Goal: Task Accomplishment & Management: Manage account settings

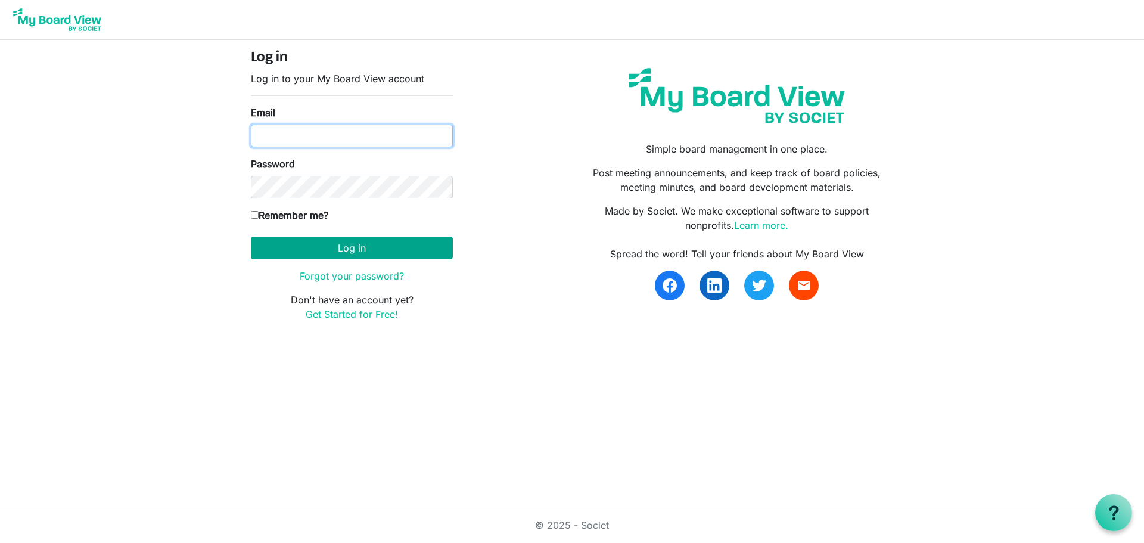
type input "[PERSON_NAME][EMAIL_ADDRESS][DOMAIN_NAME]"
click at [328, 243] on button "Log in" at bounding box center [352, 248] width 202 height 23
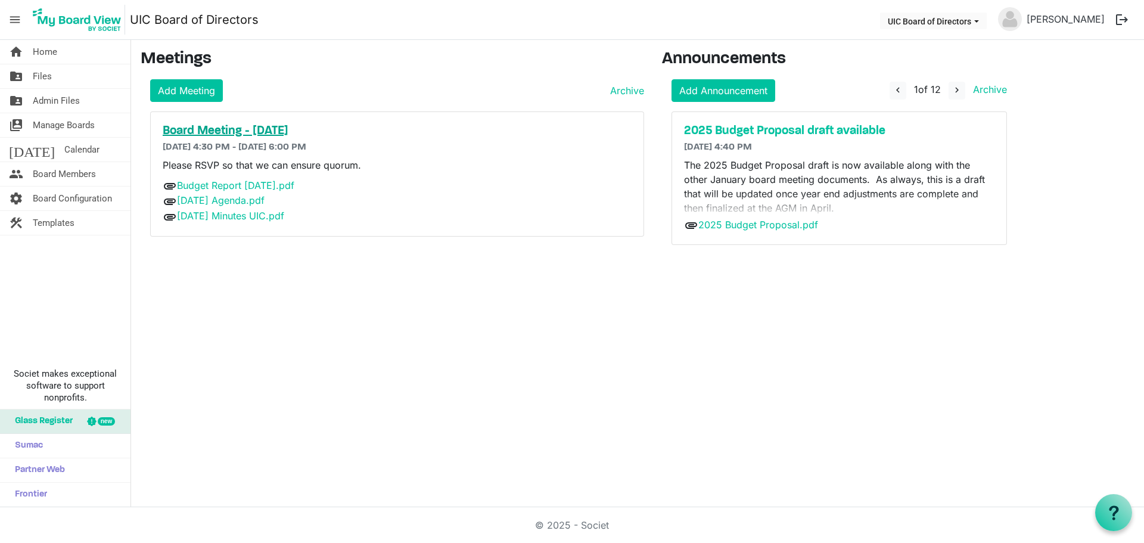
click at [315, 130] on h5 "Board Meeting - September 24, 2025" at bounding box center [397, 131] width 469 height 14
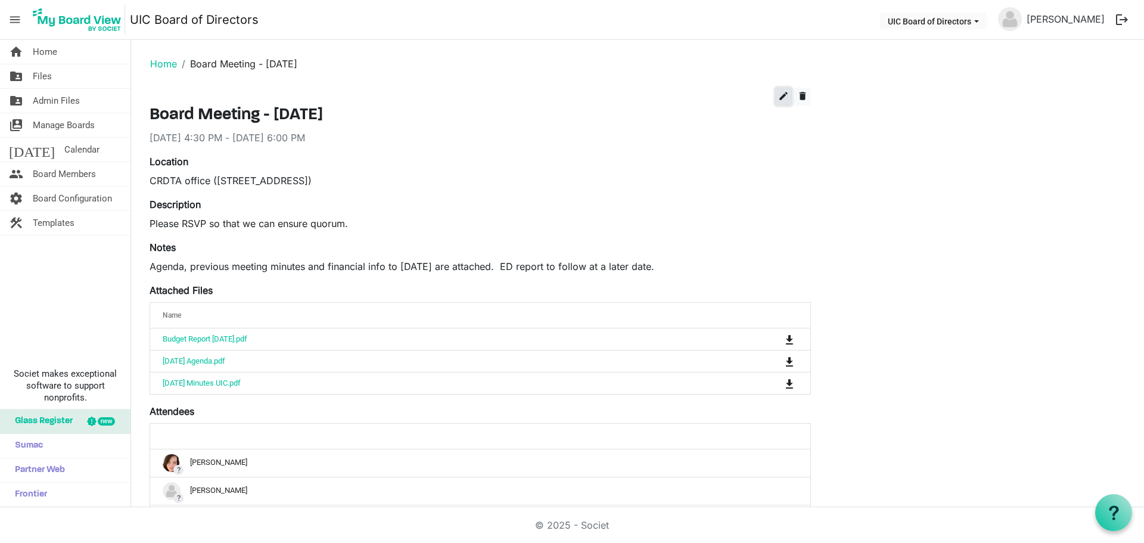
click at [781, 95] on span "edit" at bounding box center [783, 96] width 11 height 11
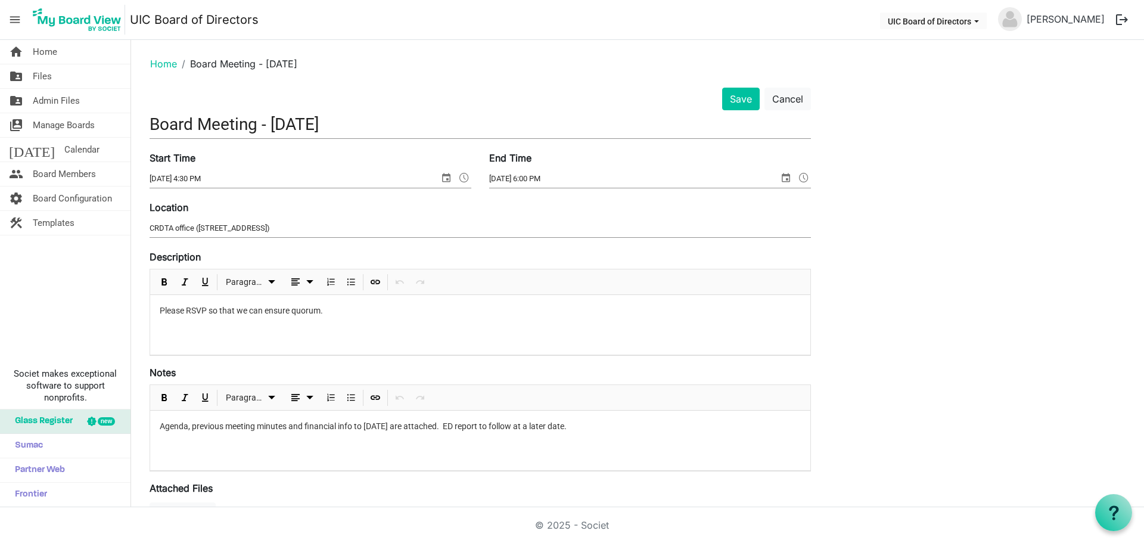
click at [256, 338] on div "Please RSVP so that we can ensure quorum." at bounding box center [480, 325] width 660 height 60
click at [345, 311] on p "Please RSVP so that we can ensure quorum." at bounding box center [480, 311] width 641 height 13
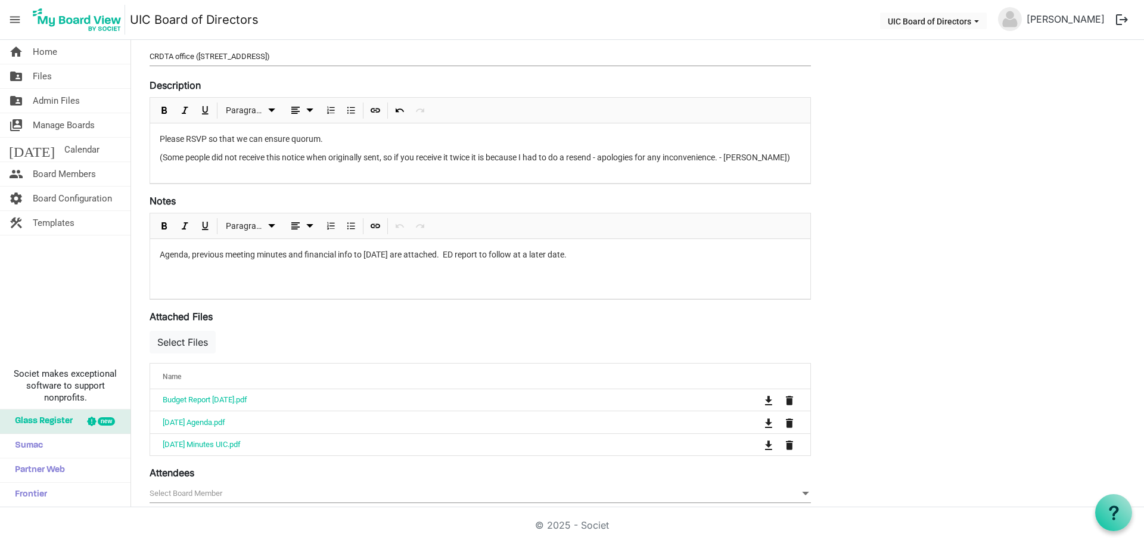
scroll to position [417, 0]
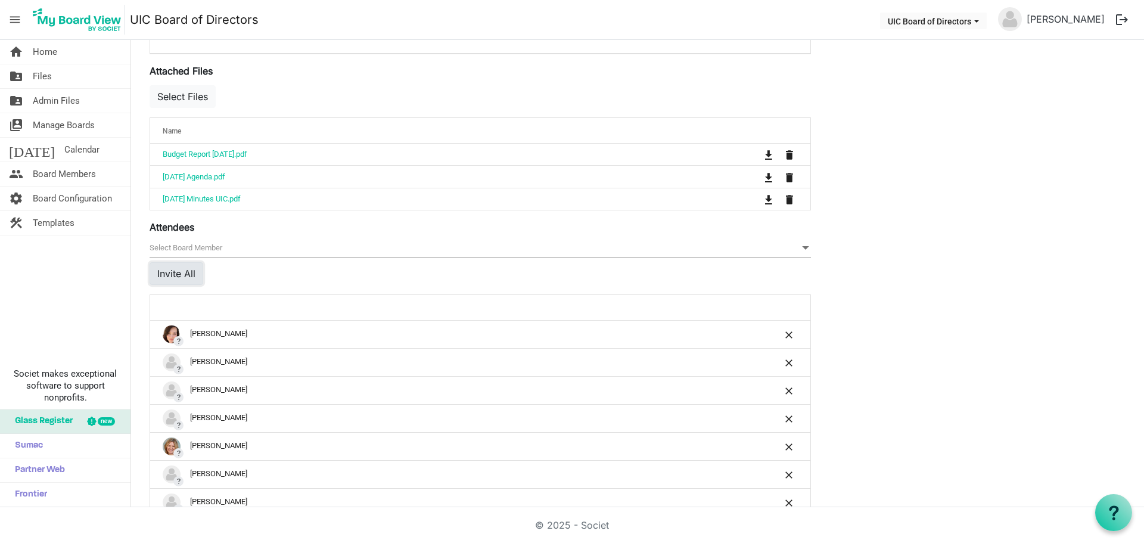
click at [186, 273] on button "Invite All" at bounding box center [177, 273] width 54 height 23
click at [802, 250] on span at bounding box center [806, 247] width 11 height 13
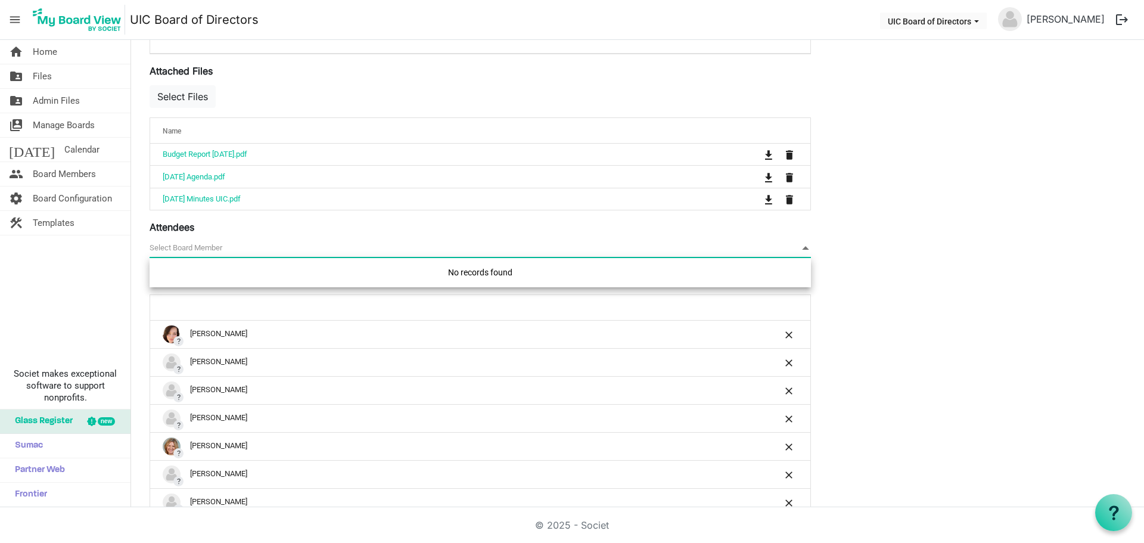
click at [802, 250] on span at bounding box center [806, 247] width 11 height 13
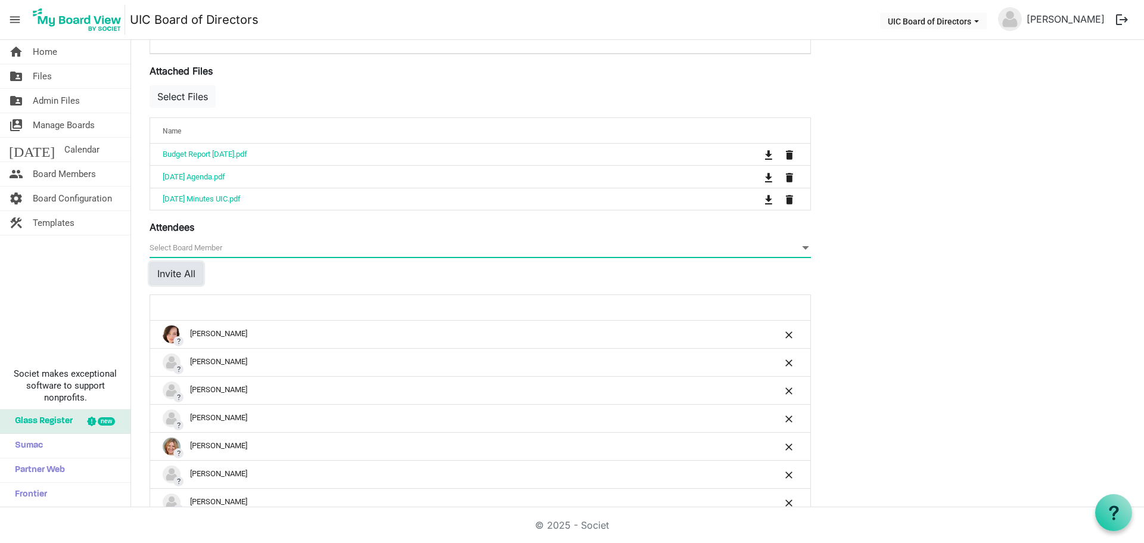
click at [178, 275] on button "Invite All" at bounding box center [177, 273] width 54 height 23
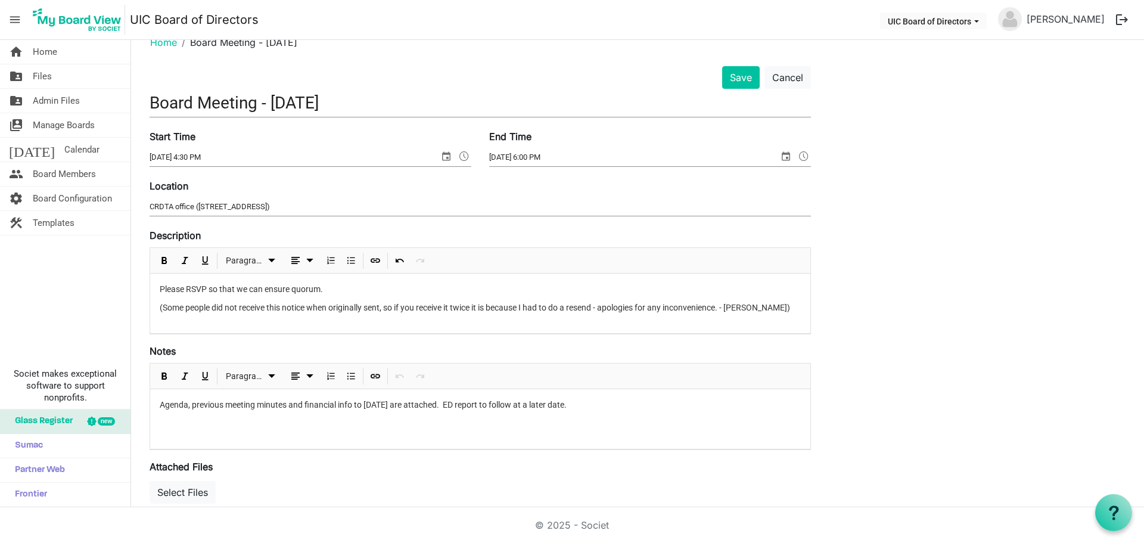
scroll to position [0, 0]
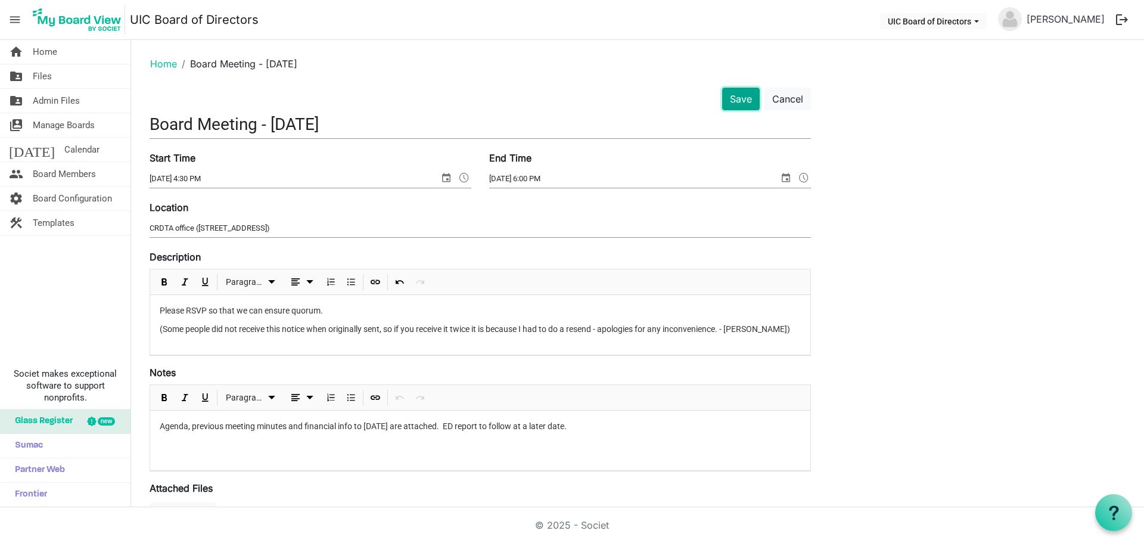
click at [745, 101] on button "Save" at bounding box center [741, 99] width 38 height 23
click at [734, 96] on button "Save" at bounding box center [741, 99] width 38 height 23
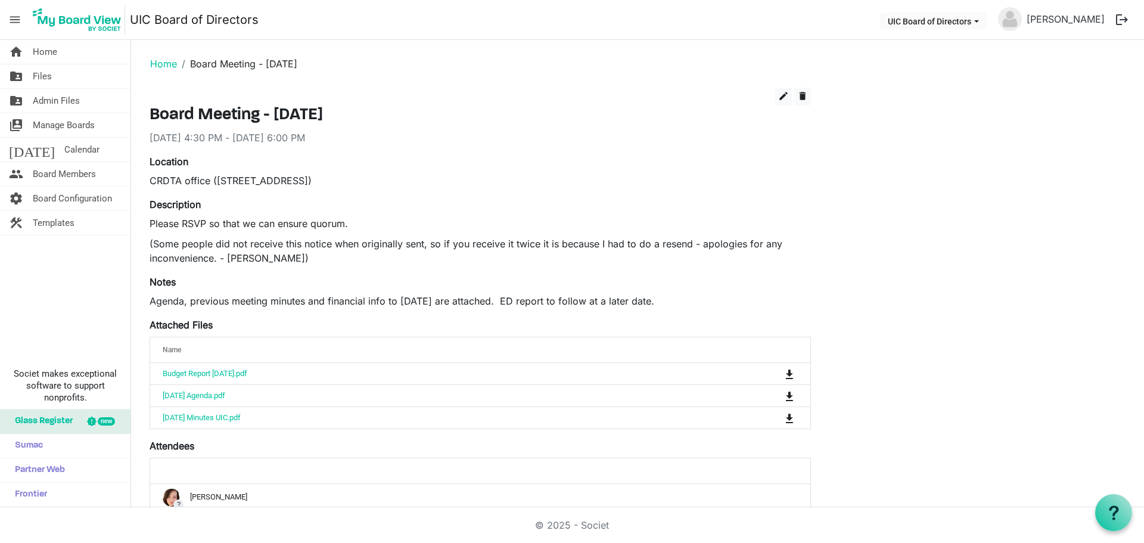
click at [980, 166] on div "edit delete Board Meeting - [DATE] [DATE] 4:30 PM - [DATE] 6:00 PM Location CRD…" at bounding box center [638, 542] width 994 height 909
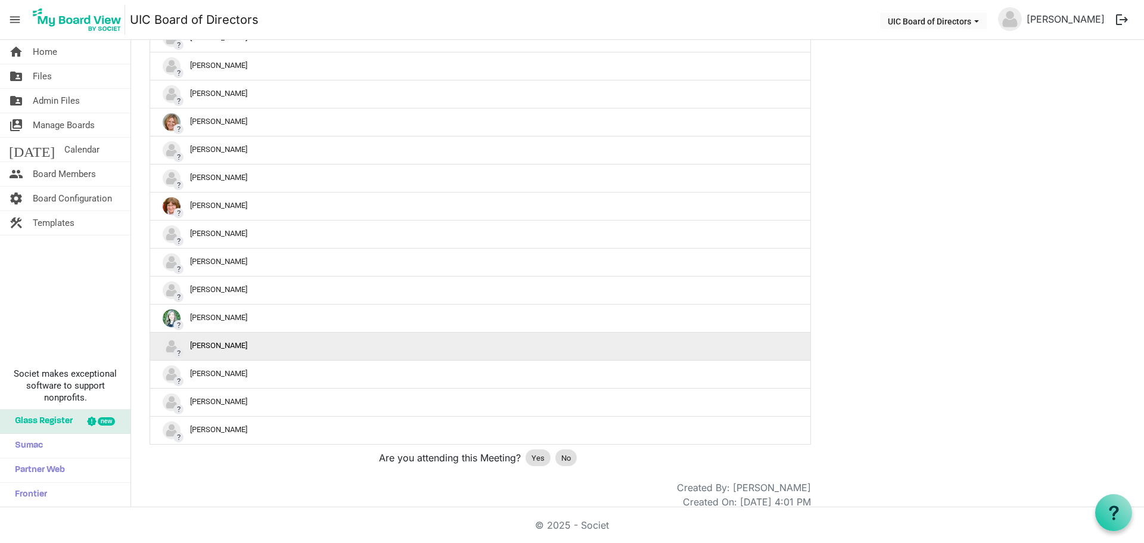
scroll to position [499, 0]
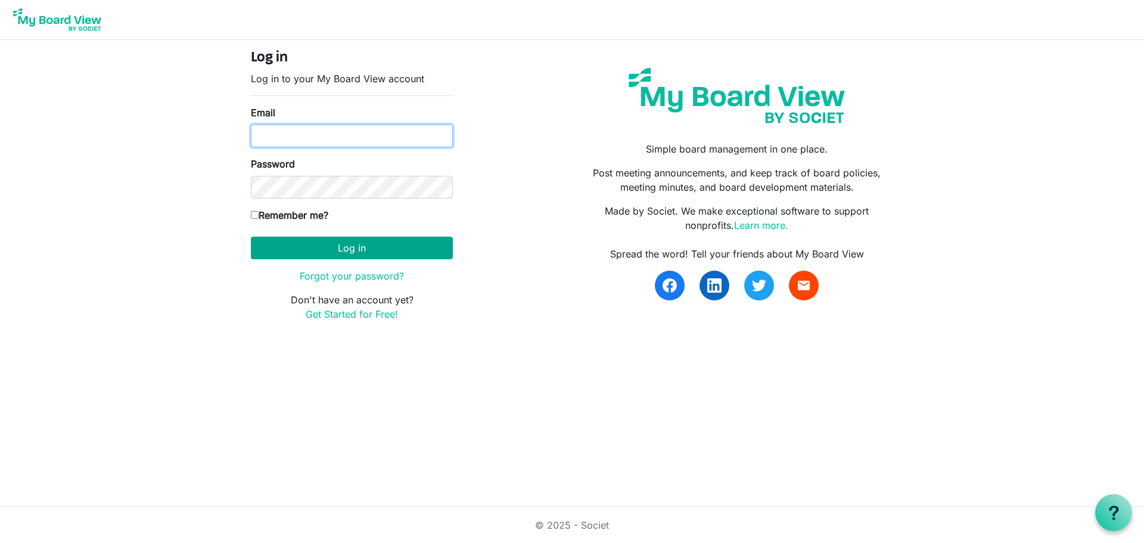
type input "natalie@uics.ca"
click at [385, 252] on button "Log in" at bounding box center [352, 248] width 202 height 23
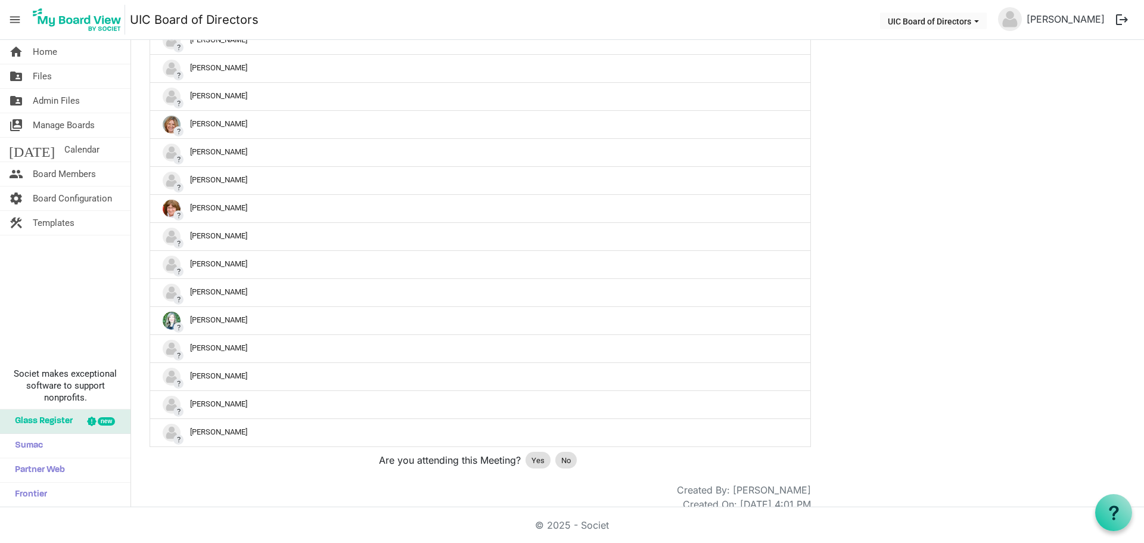
scroll to position [499, 0]
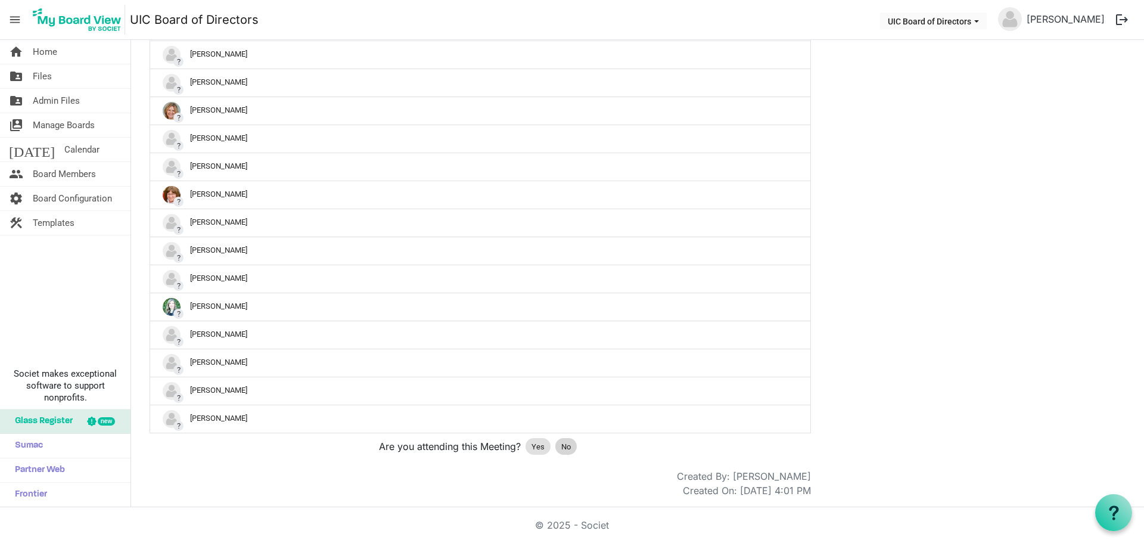
click at [569, 447] on span "No" at bounding box center [567, 447] width 10 height 12
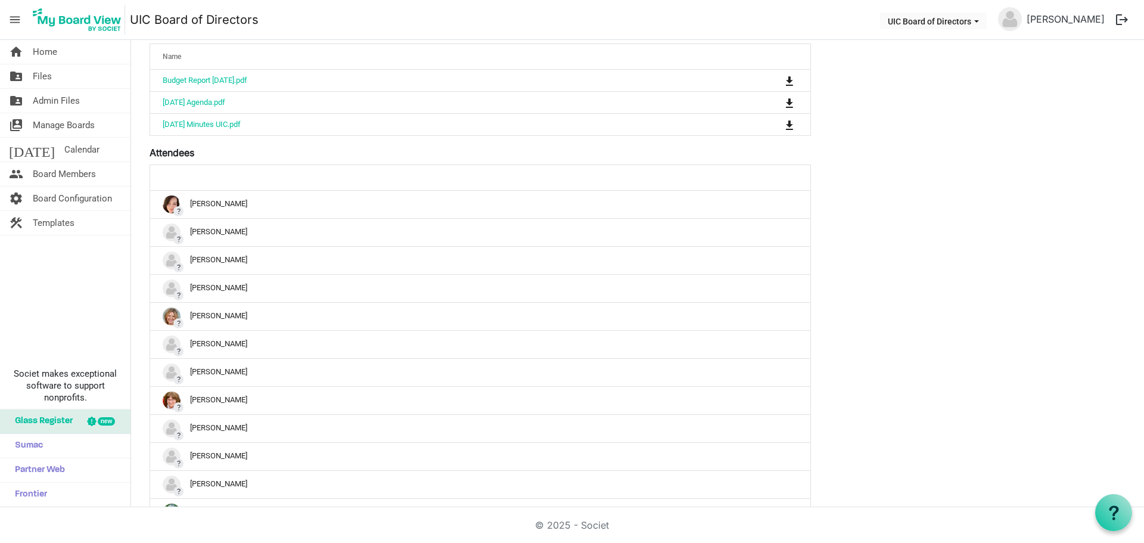
scroll to position [298, 0]
